Goal: Find specific page/section

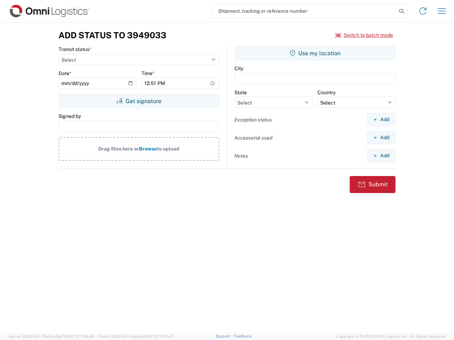
click at [305, 11] on input "search" at bounding box center [305, 10] width 184 height 13
click at [401, 11] on icon at bounding box center [401, 11] width 10 height 10
click at [423, 11] on icon at bounding box center [422, 10] width 11 height 11
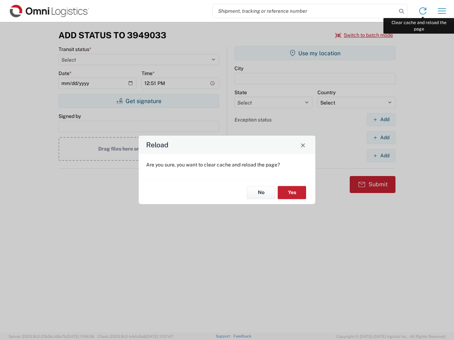
click at [442, 11] on div "Reload Are you sure, you want to clear cache and reload the page? No Yes" at bounding box center [227, 170] width 454 height 340
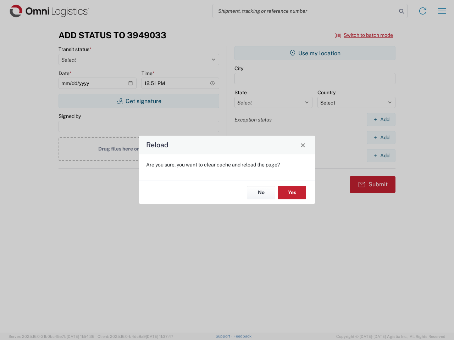
click at [364, 35] on div "Reload Are you sure, you want to clear cache and reload the page? No Yes" at bounding box center [227, 170] width 454 height 340
click at [139, 101] on div "Reload Are you sure, you want to clear cache and reload the page? No Yes" at bounding box center [227, 170] width 454 height 340
click at [315, 53] on div "Reload Are you sure, you want to clear cache and reload the page? No Yes" at bounding box center [227, 170] width 454 height 340
click at [381, 119] on div "Reload Are you sure, you want to clear cache and reload the page? No Yes" at bounding box center [227, 170] width 454 height 340
click at [381, 138] on div "Reload Are you sure, you want to clear cache and reload the page? No Yes" at bounding box center [227, 170] width 454 height 340
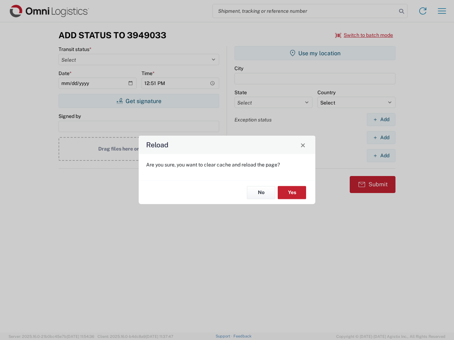
click at [381, 156] on div "Reload Are you sure, you want to clear cache and reload the page? No Yes" at bounding box center [227, 170] width 454 height 340
